Goal: Find specific page/section: Find specific page/section

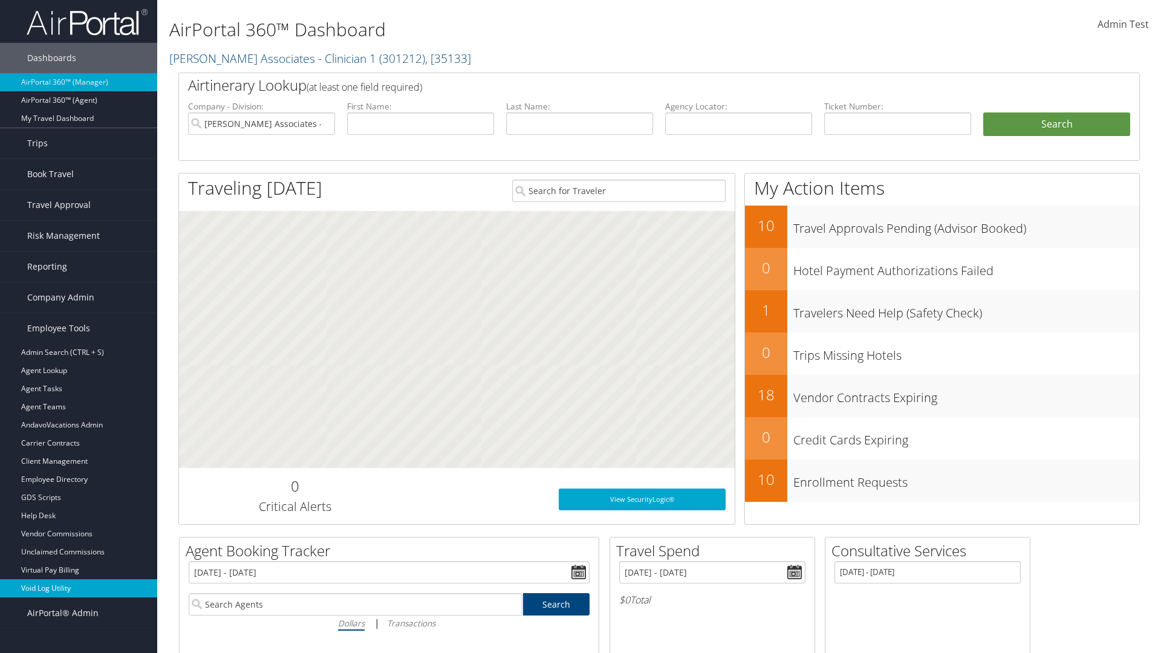
click at [79, 588] on link "Void Log Utility" at bounding box center [78, 588] width 157 height 18
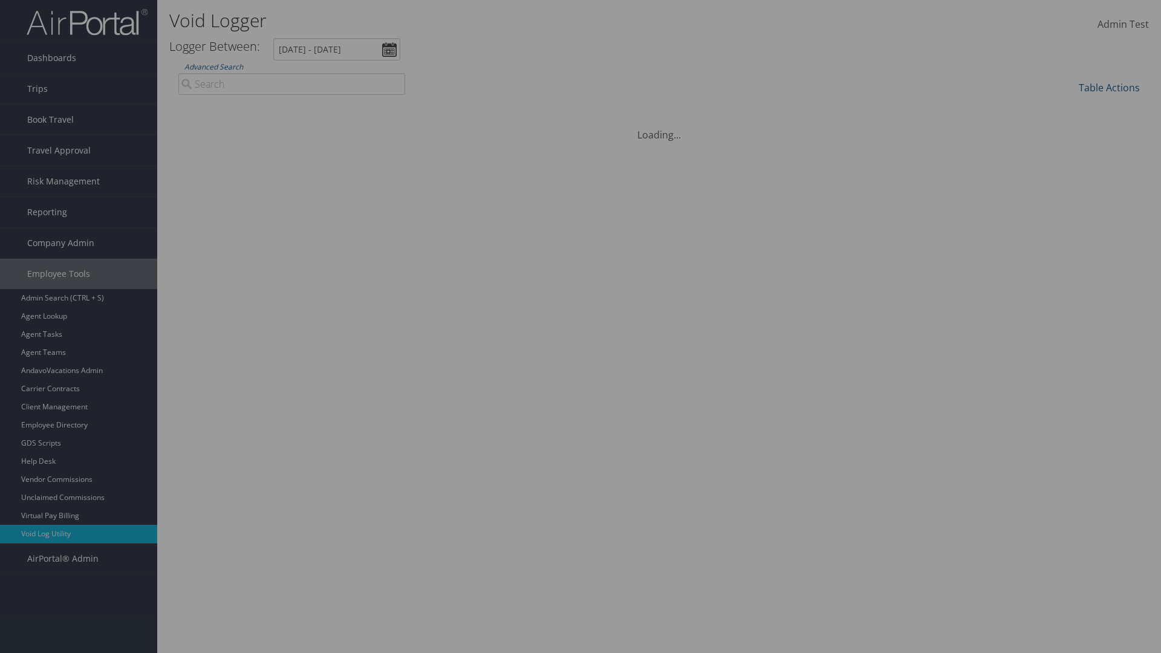
click at [0, 0] on link "Additional Filters..." at bounding box center [0, 0] width 0 height 0
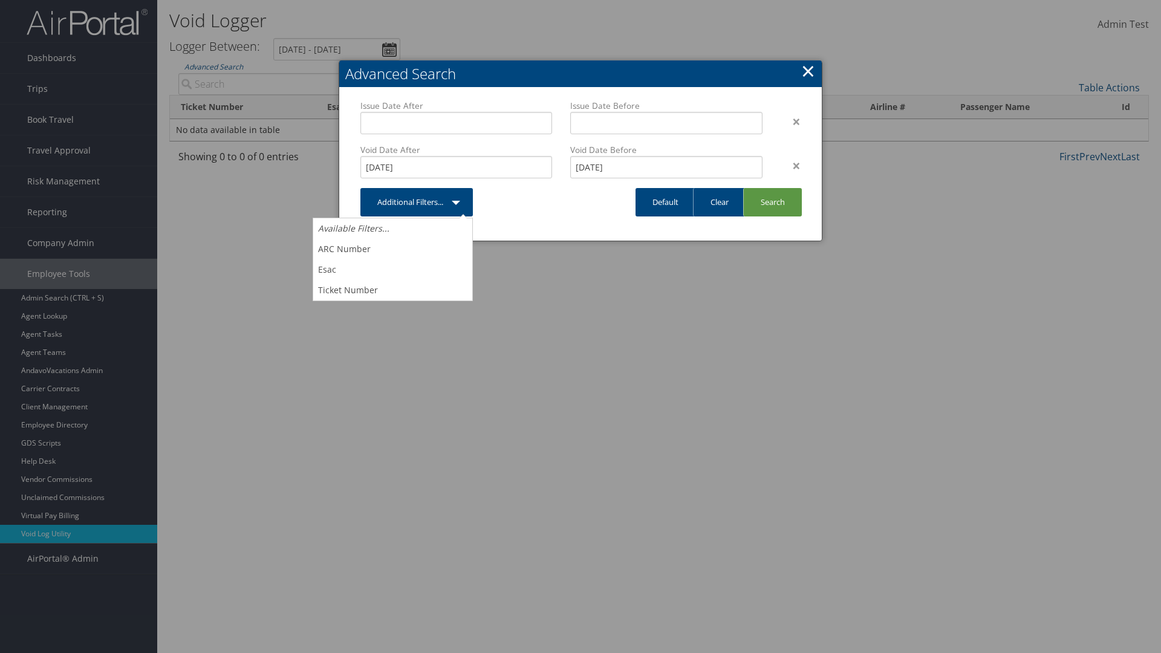
click at [808, 71] on link "×" at bounding box center [808, 71] width 14 height 24
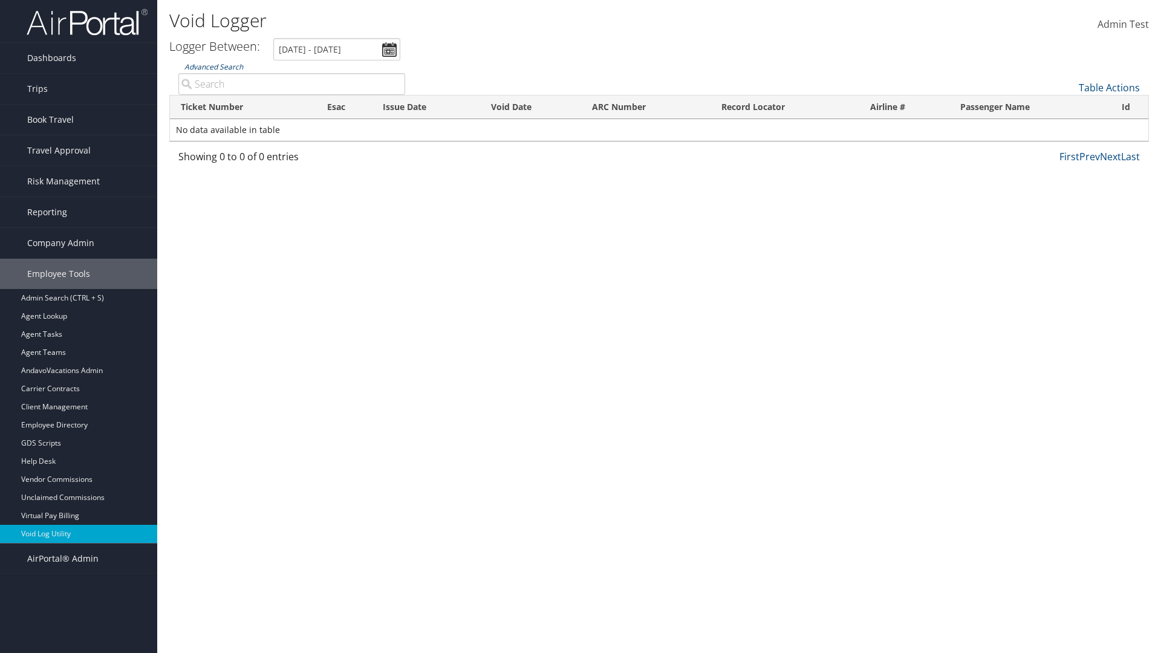
click at [213, 67] on link "Advanced Search" at bounding box center [213, 67] width 59 height 10
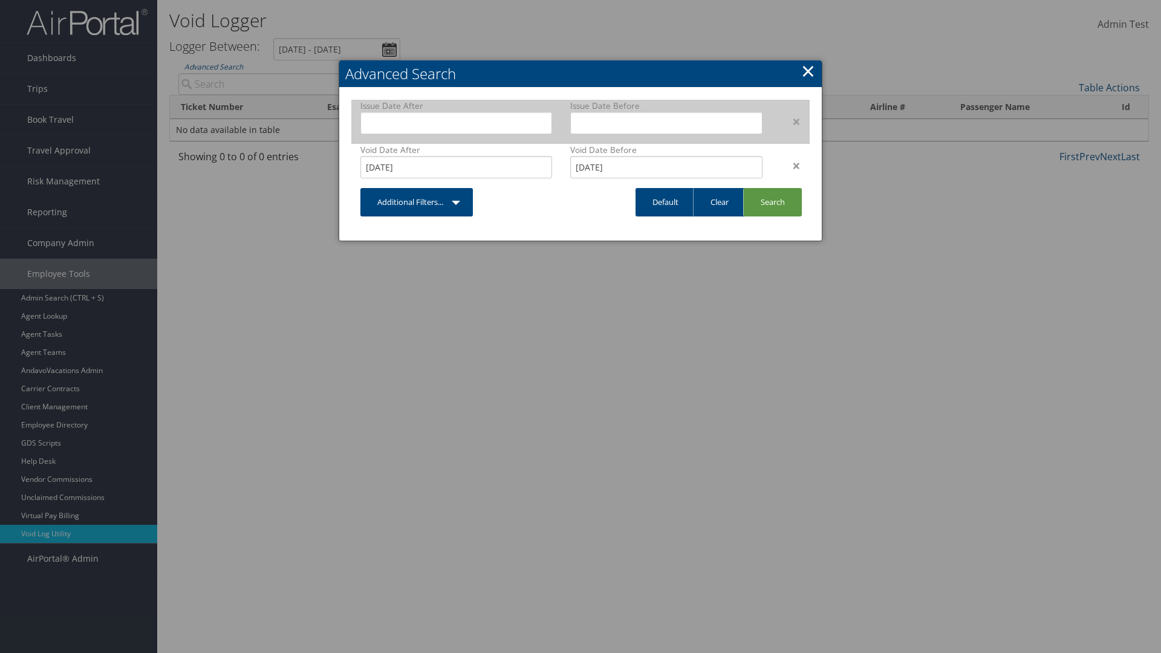
click at [790, 121] on div "×" at bounding box center [791, 121] width 38 height 15
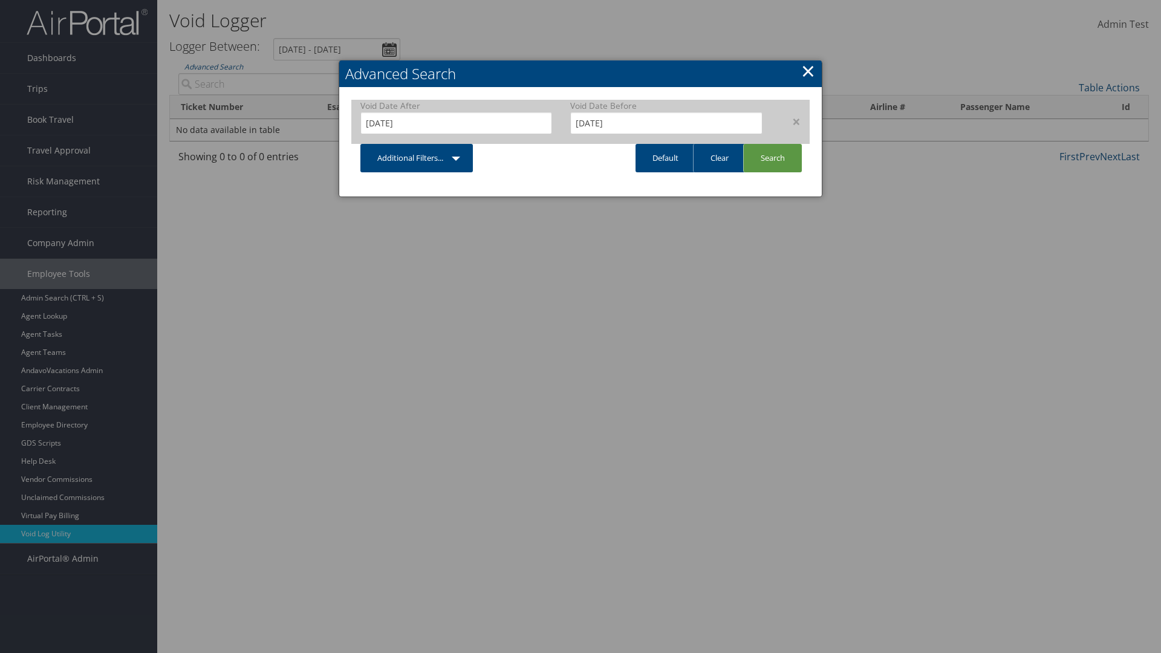
click at [790, 121] on div "×" at bounding box center [791, 121] width 38 height 15
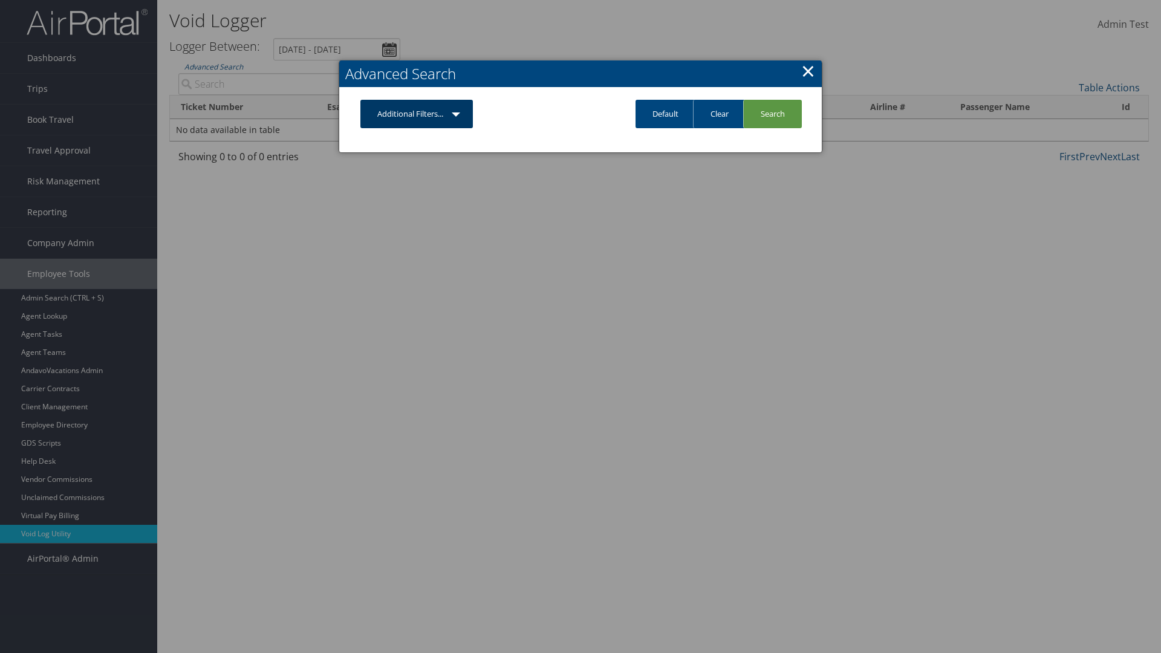
click at [417, 114] on link "Additional Filters..." at bounding box center [416, 114] width 112 height 28
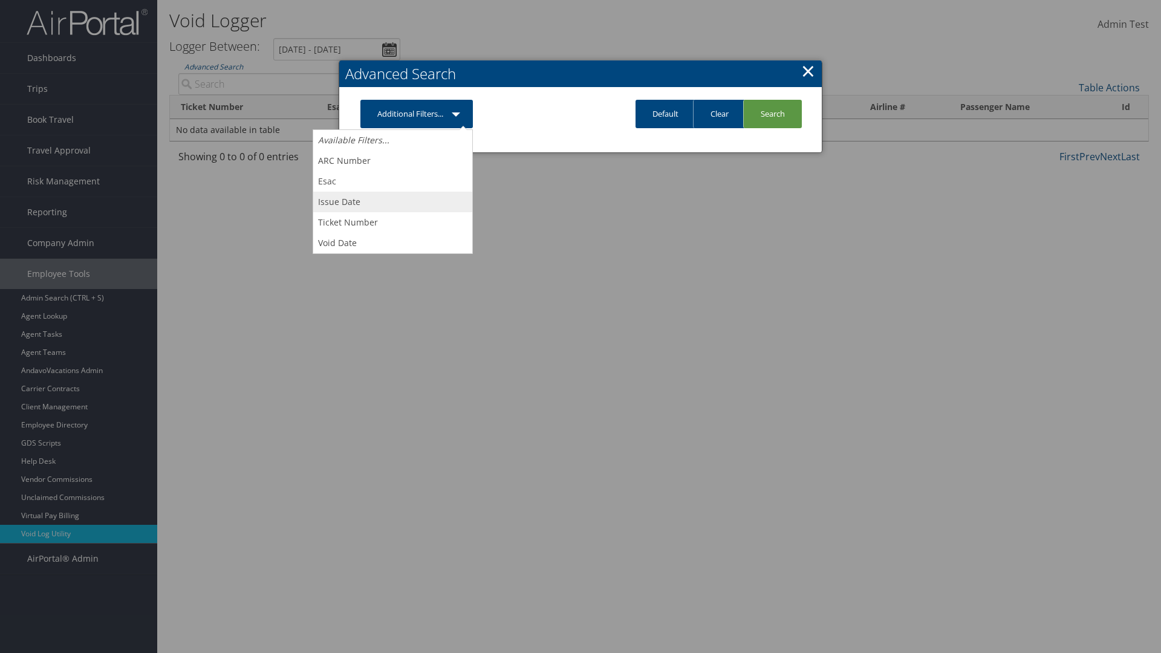
click at [392, 201] on link "Issue Date" at bounding box center [392, 202] width 159 height 21
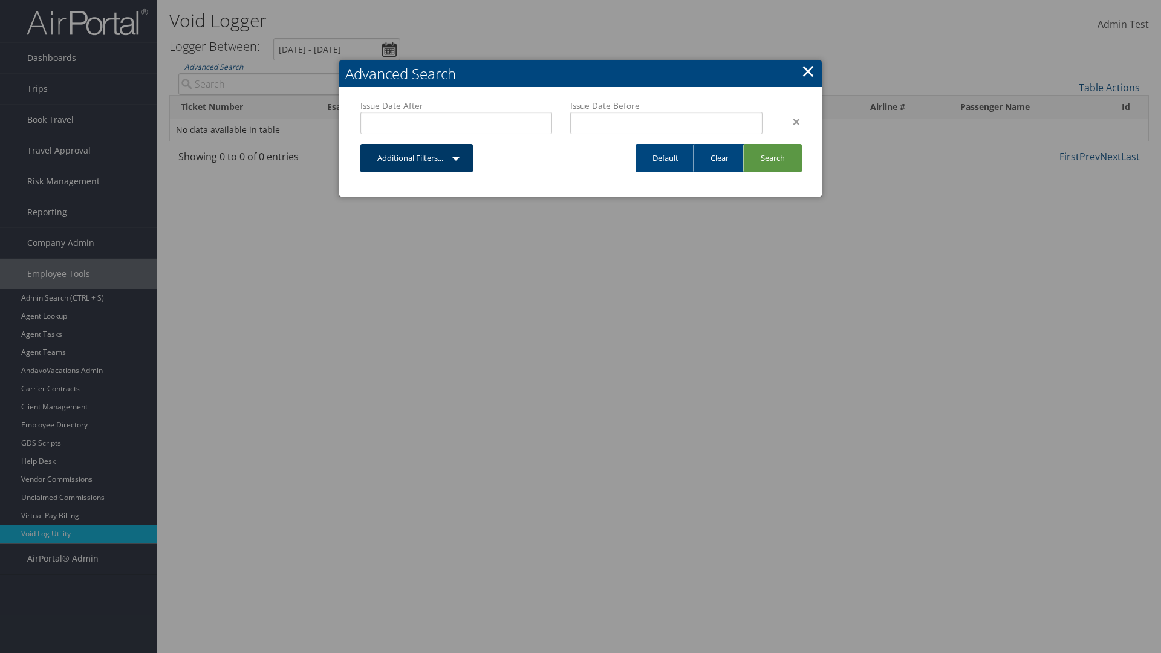
click at [417, 158] on link "Additional Filters..." at bounding box center [416, 158] width 112 height 28
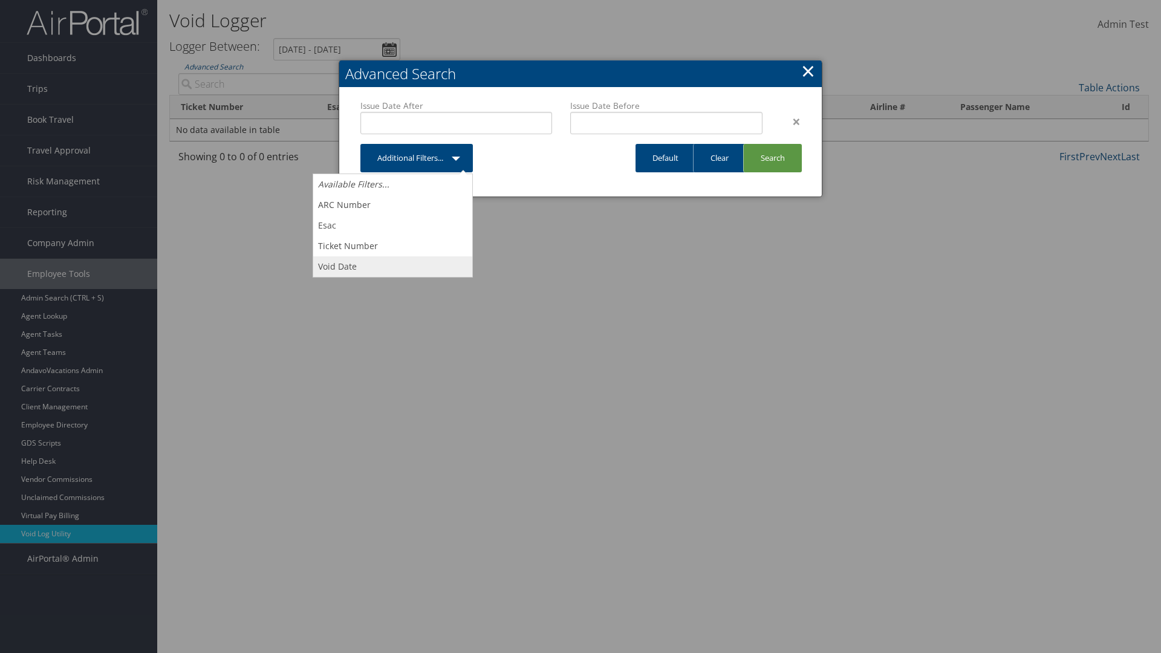
click at [392, 266] on link "Void Date" at bounding box center [392, 266] width 159 height 21
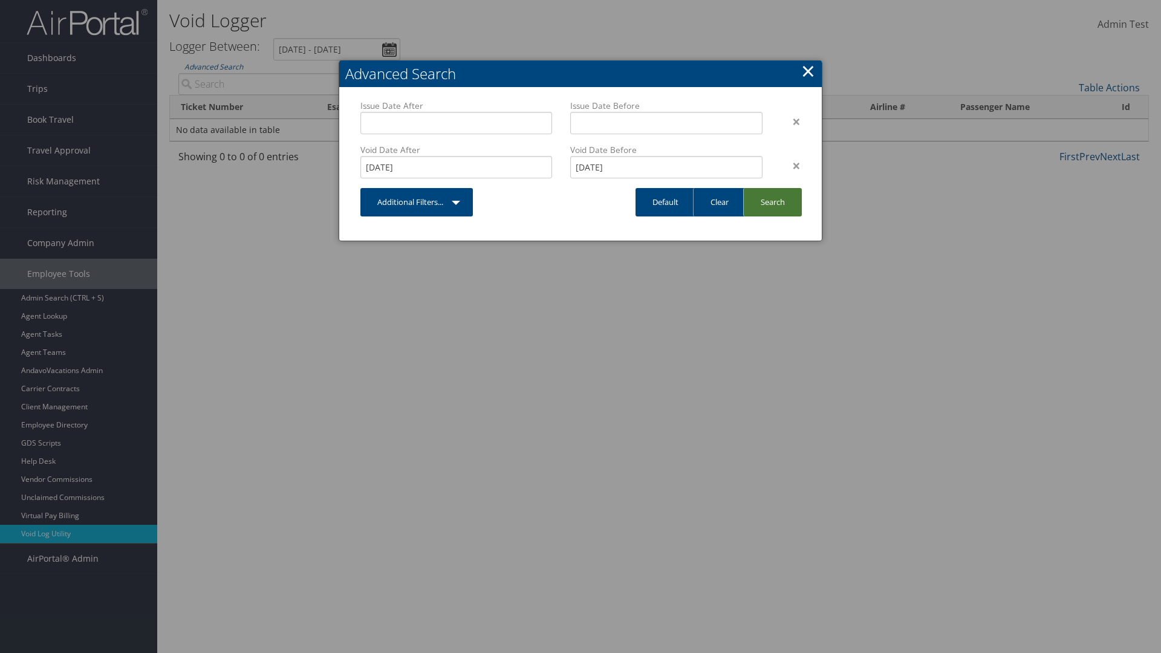
click at [772, 202] on link "Search" at bounding box center [772, 202] width 59 height 28
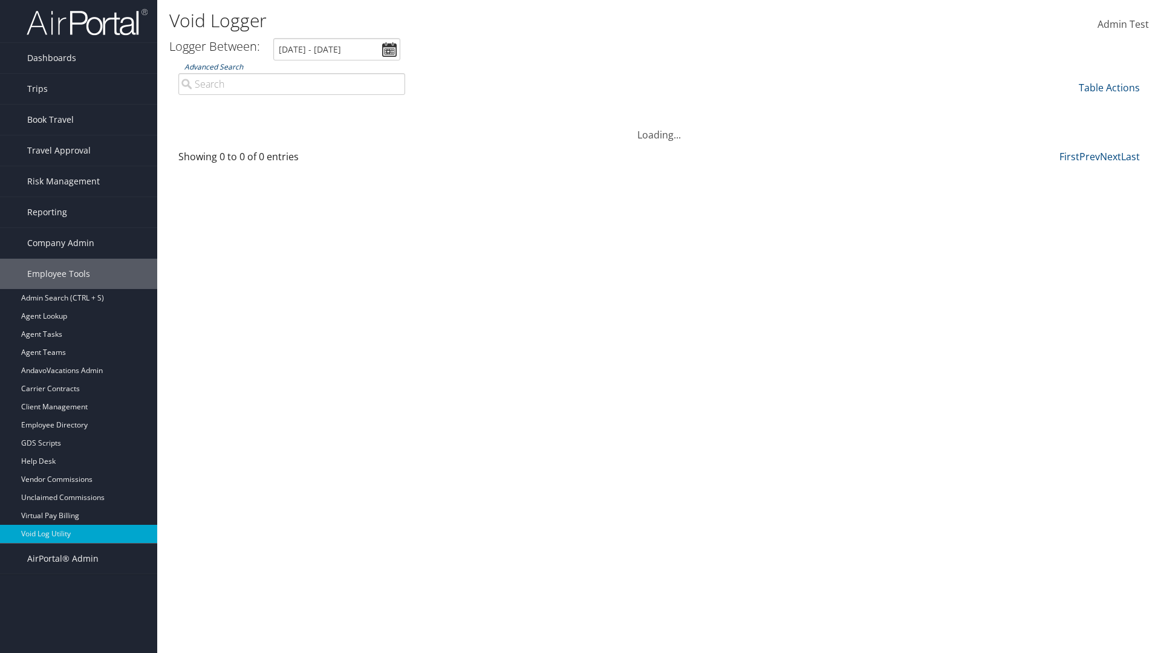
click at [213, 67] on link "Advanced Search" at bounding box center [213, 67] width 59 height 10
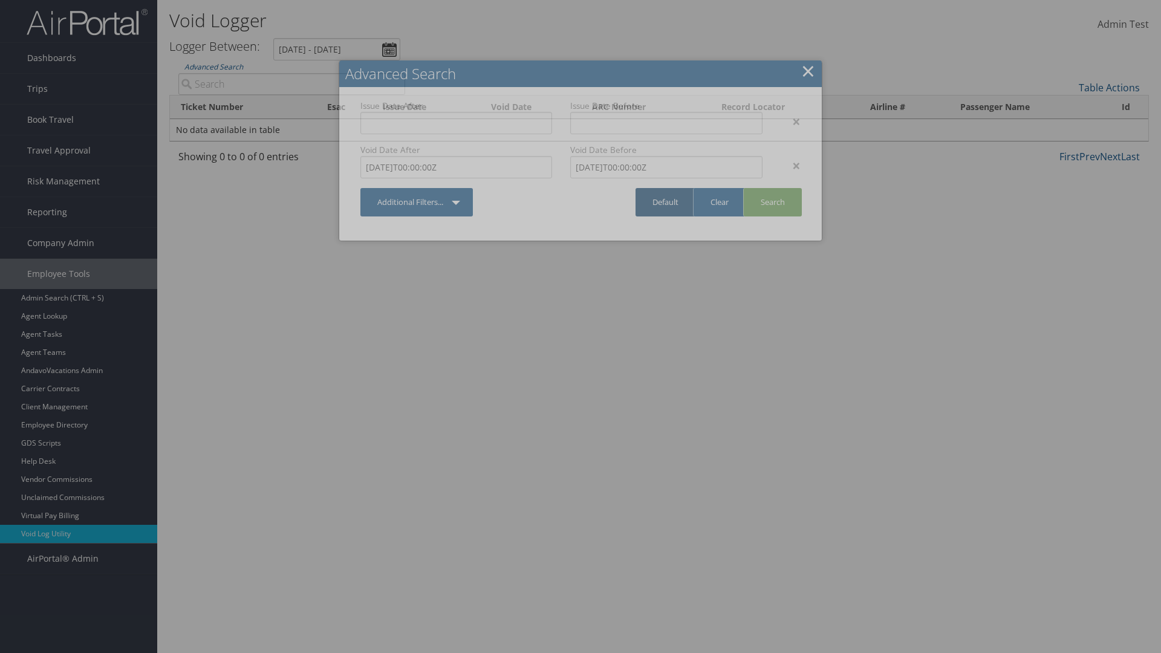
click at [665, 202] on link "Default" at bounding box center [666, 202] width 60 height 28
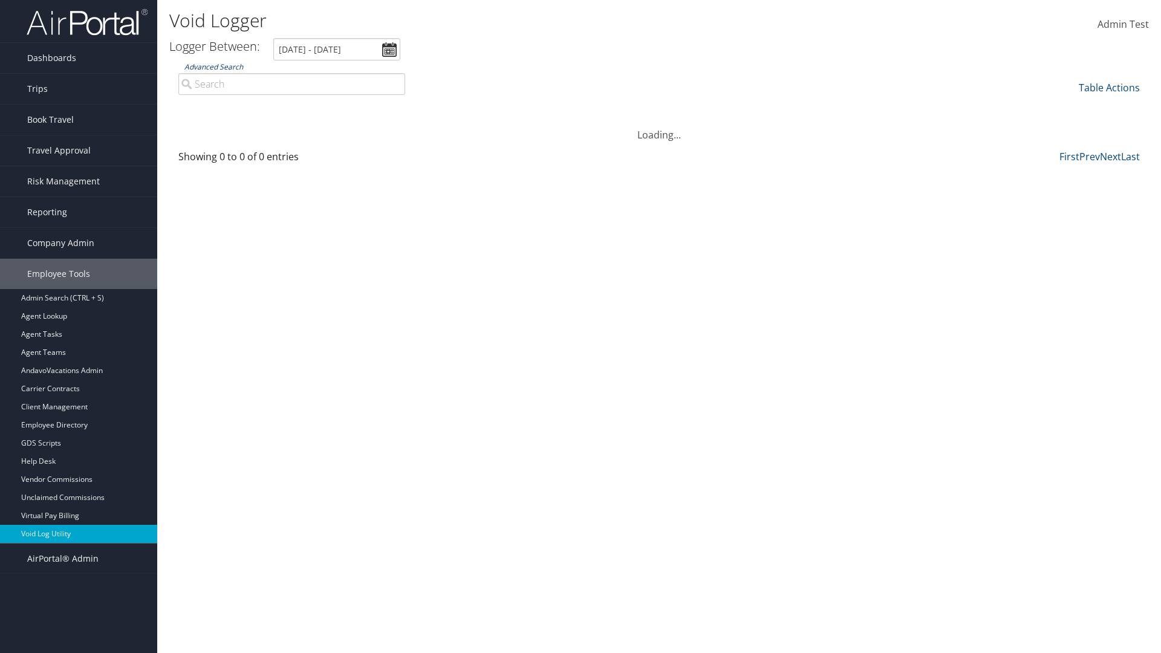
click at [213, 67] on link "Advanced Search" at bounding box center [213, 67] width 59 height 10
